Goal: Find specific page/section

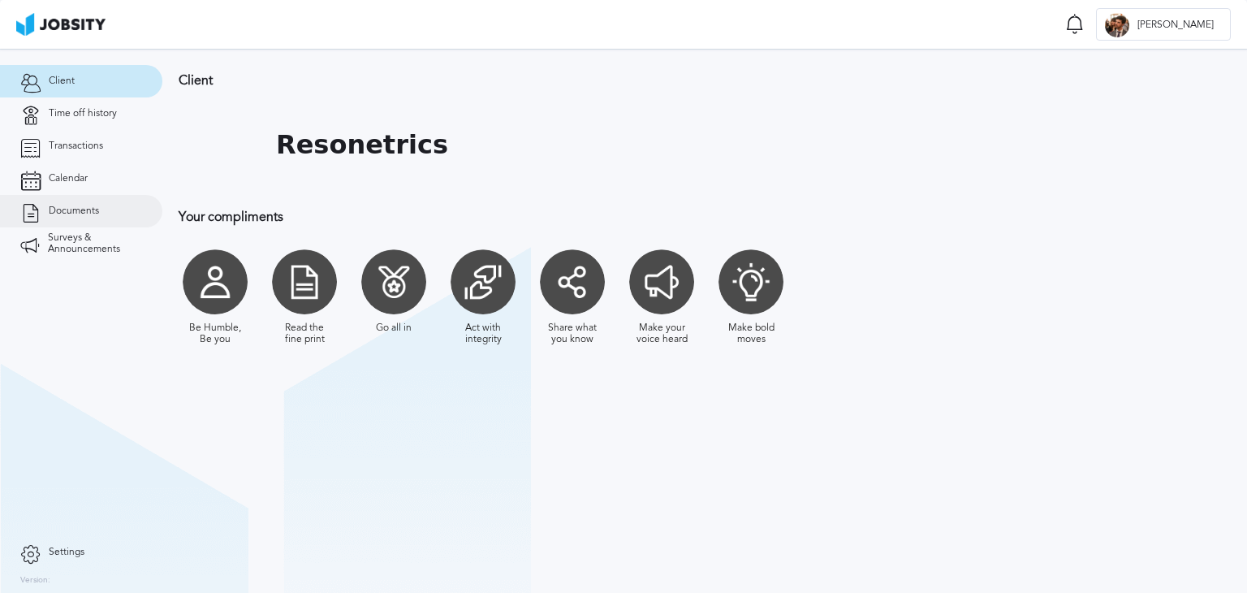
click at [58, 223] on link "Documents" at bounding box center [81, 211] width 162 height 32
click at [57, 207] on span "Documents" at bounding box center [74, 210] width 50 height 11
